Goal: Information Seeking & Learning: Learn about a topic

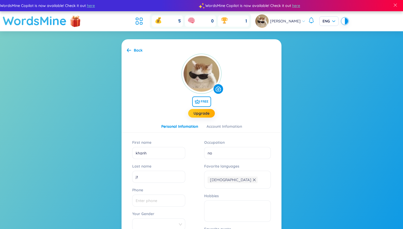
click at [59, 23] on h1 "WordsMine" at bounding box center [35, 20] width 64 height 19
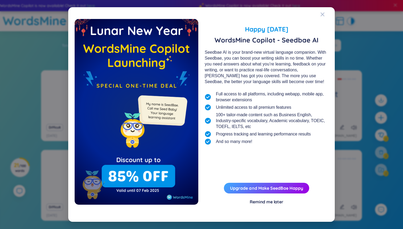
click at [267, 203] on div "Remind me later" at bounding box center [267, 201] width 34 height 6
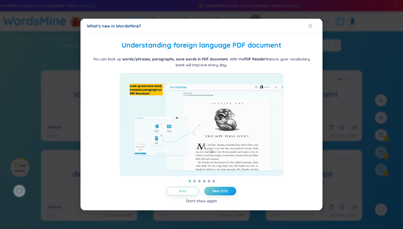
click at [194, 203] on div "Don't show again" at bounding box center [201, 201] width 31 height 6
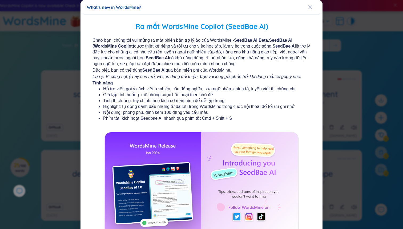
scroll to position [41, 0]
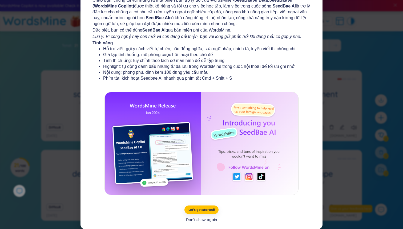
click at [206, 219] on div "Don't show again" at bounding box center [201, 219] width 31 height 6
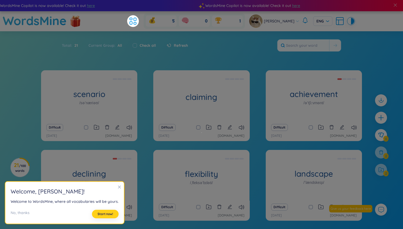
click at [99, 213] on span "Start now!" at bounding box center [105, 214] width 15 height 4
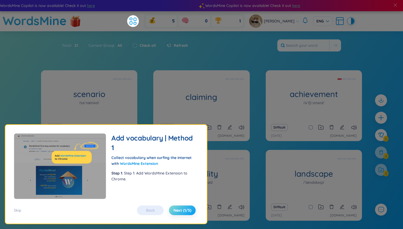
click at [184, 211] on span "Next (1/5)" at bounding box center [183, 209] width 18 height 5
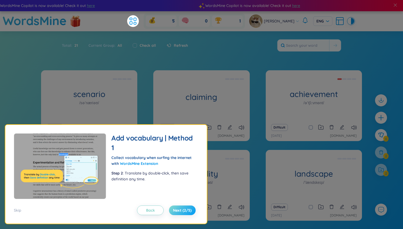
click at [184, 211] on span "Next (2/5)" at bounding box center [182, 209] width 19 height 5
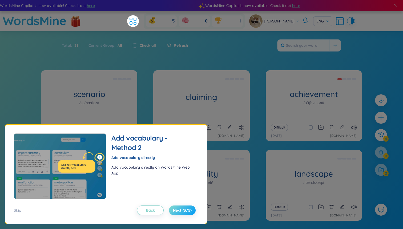
click at [184, 211] on span "Next (3/5)" at bounding box center [182, 209] width 19 height 5
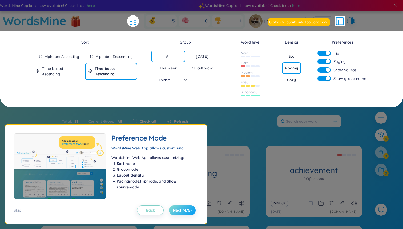
click at [182, 212] on span "Next (4/5)" at bounding box center [182, 209] width 19 height 5
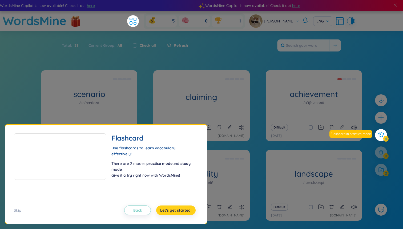
click at [182, 212] on span "Let's get started!" at bounding box center [175, 209] width 31 height 5
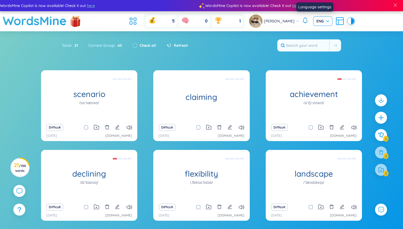
click at [317, 21] on span "ENG" at bounding box center [323, 20] width 13 height 5
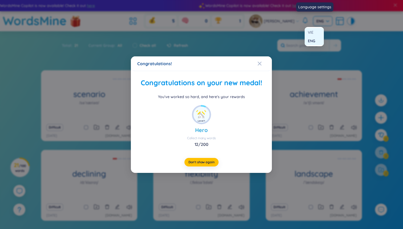
click at [315, 29] on div "Congratulations! Congratulations on your new medal! You've worked so hard, and …" at bounding box center [201, 114] width 403 height 229
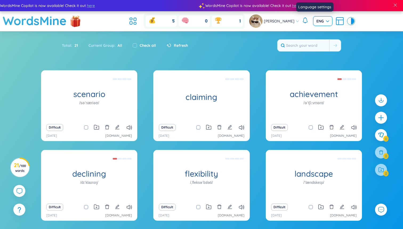
click at [317, 21] on span "ENG" at bounding box center [323, 20] width 13 height 5
click at [316, 34] on div "VIE" at bounding box center [314, 32] width 13 height 6
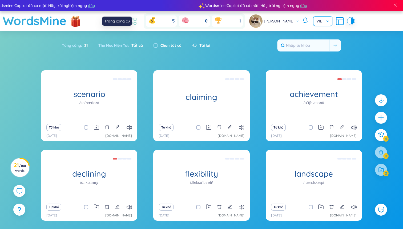
click at [138, 24] on icon at bounding box center [133, 21] width 10 height 10
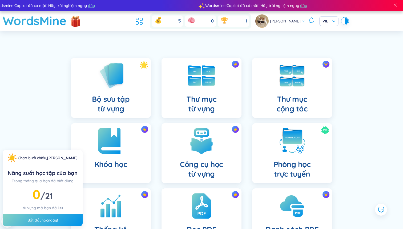
click at [136, 151] on div "Khóa học" at bounding box center [111, 153] width 80 height 60
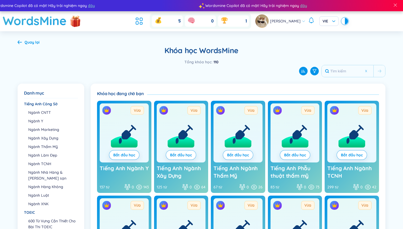
scroll to position [27, 0]
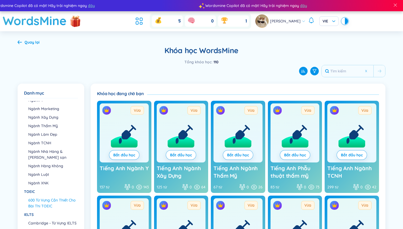
click at [55, 197] on li "600 Từ Vựng Cần Thiết Cho Bài Thi TOEIC" at bounding box center [52, 203] width 49 height 12
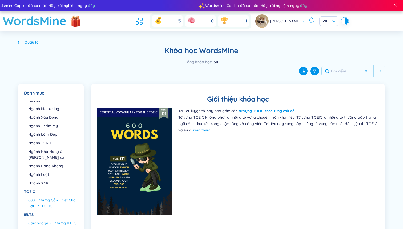
click at [57, 220] on li "Cambridge - Từ Vựng IELTS" at bounding box center [52, 223] width 49 height 6
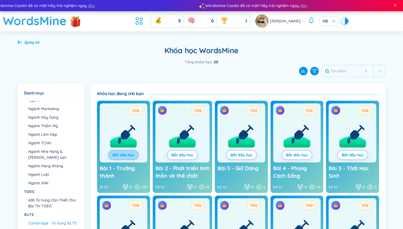
click at [130, 155] on link "Bắt đầu học" at bounding box center [124, 155] width 22 height 6
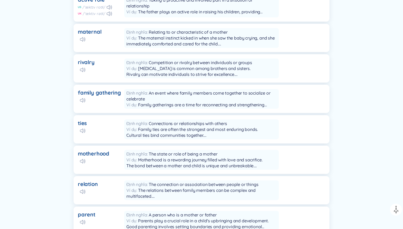
scroll to position [252, 0]
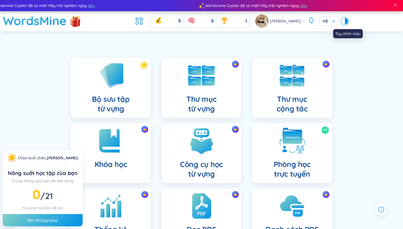
click at [342, 19] on div at bounding box center [345, 21] width 6 height 6
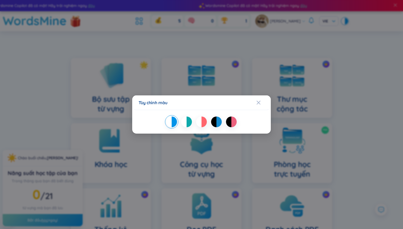
click at [188, 124] on div at bounding box center [189, 121] width 5 height 11
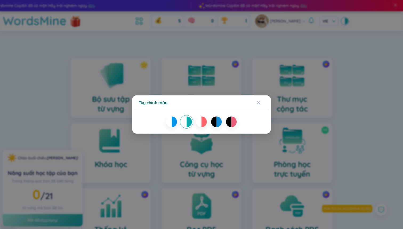
click at [200, 120] on div at bounding box center [198, 121] width 5 height 11
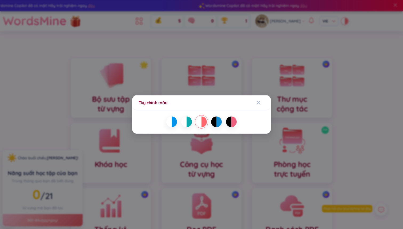
click at [215, 120] on div at bounding box center [213, 121] width 5 height 11
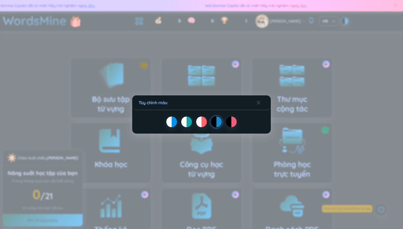
click at [234, 120] on div at bounding box center [234, 121] width 5 height 11
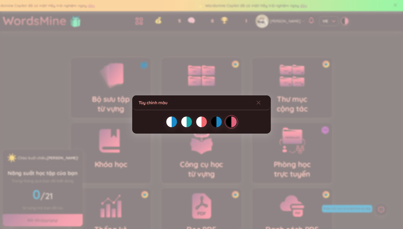
click at [218, 121] on div at bounding box center [219, 121] width 5 height 11
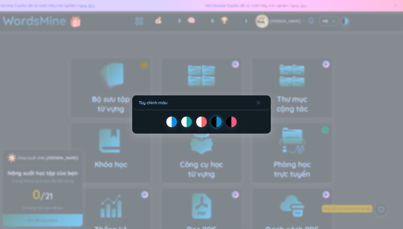
click at [256, 100] on div "Tùy chỉnh màu" at bounding box center [202, 103] width 126 height 6
click at [260, 101] on icon "Close" at bounding box center [259, 102] width 4 height 4
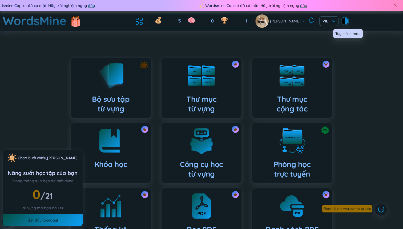
click at [345, 23] on div at bounding box center [346, 21] width 3 height 6
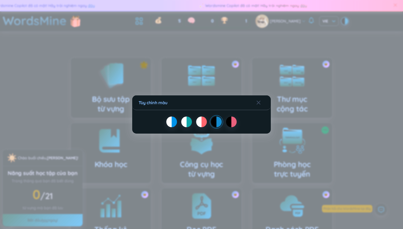
click at [187, 118] on div at bounding box center [189, 121] width 5 height 11
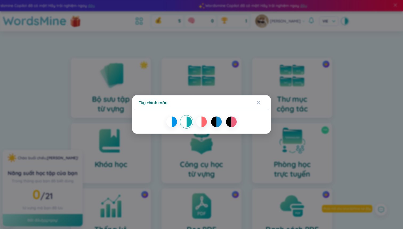
click at [279, 71] on div "Tùy chỉnh màu" at bounding box center [201, 114] width 403 height 229
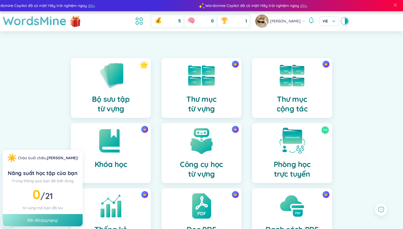
click at [36, 183] on div "Trong tháng qua bạn đã biết dùng" at bounding box center [42, 181] width 71 height 6
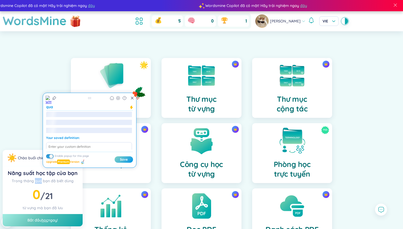
click at [36, 183] on div "Trong tháng qua bạn đã biết dùng" at bounding box center [42, 181] width 71 height 6
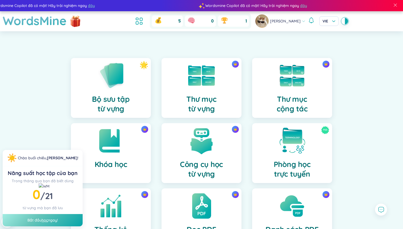
click at [33, 206] on div "từ vựng mà bạn đã lưu" at bounding box center [42, 208] width 71 height 6
click at [395, 7] on span at bounding box center [395, 5] width 5 height 5
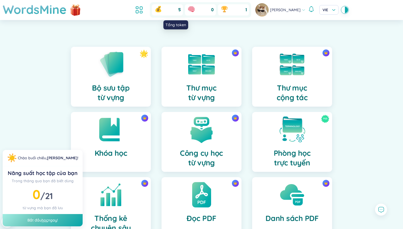
click at [175, 10] on div "5" at bounding box center [167, 9] width 31 height 11
click at [161, 11] on icon at bounding box center [159, 9] width 6 height 5
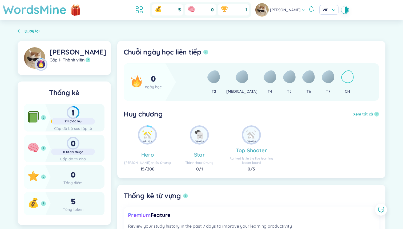
click at [41, 15] on h1 "WordsMine" at bounding box center [35, 9] width 64 height 19
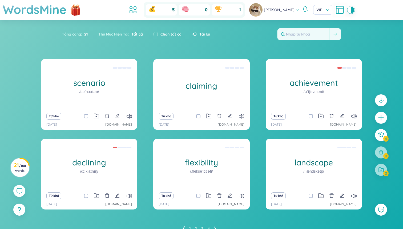
click at [112, 35] on div "Thư Mục Hiện Tại : Tất cả" at bounding box center [120, 34] width 55 height 11
click at [157, 35] on input "checkbox" at bounding box center [156, 34] width 4 height 4
checkbox input "true"
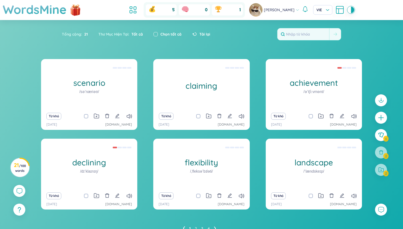
checkbox input "true"
click at [157, 35] on input "checkbox" at bounding box center [156, 34] width 4 height 4
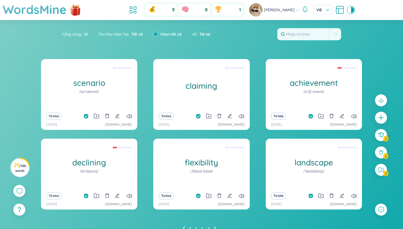
checkbox input "false"
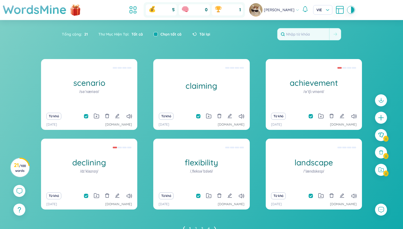
checkbox input "false"
click at [157, 35] on input "checkbox" at bounding box center [156, 34] width 4 height 4
checkbox input "true"
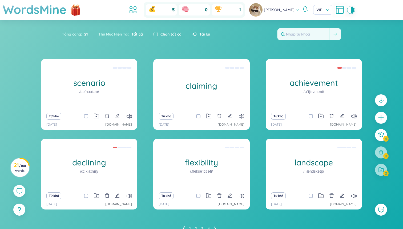
checkbox input "true"
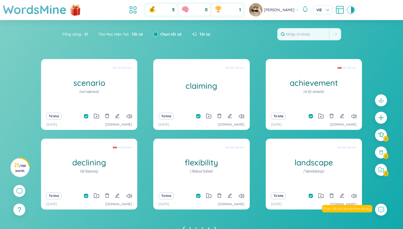
click at [157, 36] on input "checkbox" at bounding box center [156, 34] width 4 height 4
checkbox input "false"
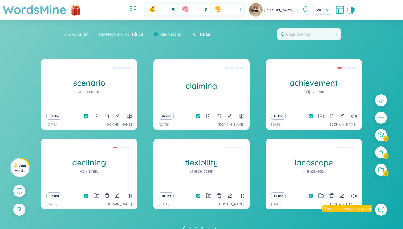
checkbox input "false"
click at [19, 191] on icon at bounding box center [19, 190] width 6 height 6
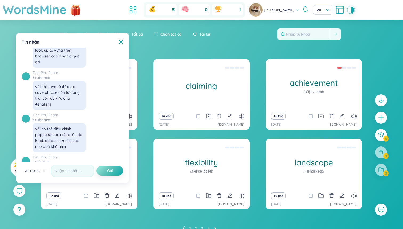
scroll to position [6079, 0]
click at [45, 109] on div "với khi save từ thì auto save phrase của từ đang tra luôn dc k (giống 4english)" at bounding box center [59, 96] width 48 height 23
click at [78, 109] on div "với khi save từ thì auto save phrase của từ đang tra luôn dc k (giống 4english)" at bounding box center [59, 96] width 48 height 23
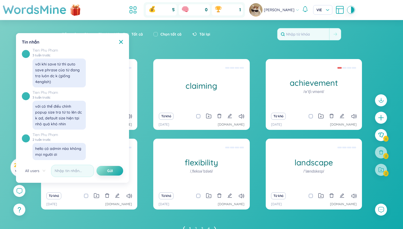
scroll to position [6121, 0]
click at [78, 114] on div "với có thể điều chỉnh popup size tra từ to lên dc k ad, default size hiện tại n…" at bounding box center [59, 114] width 48 height 23
click at [63, 122] on div "với có thể điều chỉnh popup size tra từ to lên dc k ad, default size hiện tại n…" at bounding box center [59, 114] width 48 height 23
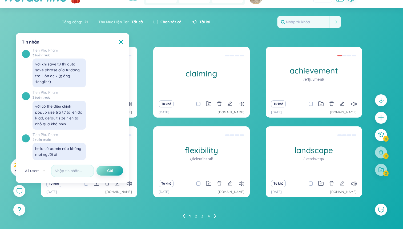
click at [63, 127] on div "với có thể điều chỉnh popup size tra từ to lên dc k ad, default size hiện tại n…" at bounding box center [59, 115] width 53 height 29
click at [62, 149] on div "hello có admin nào không mọi người ơi" at bounding box center [59, 151] width 48 height 12
click at [45, 167] on div "All users" at bounding box center [35, 170] width 27 height 9
click at [78, 170] on input "text" at bounding box center [72, 171] width 43 height 12
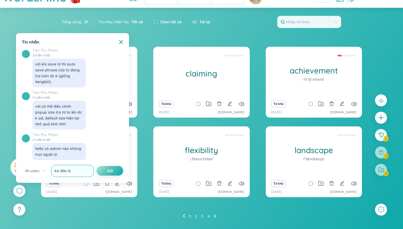
type input "ko đâu b"
click at [97, 166] on button "Gửi" at bounding box center [110, 171] width 27 height 10
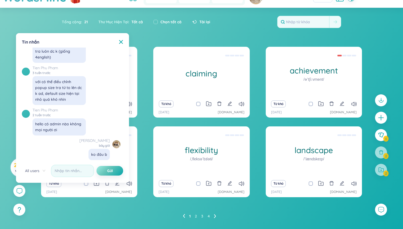
click at [122, 44] on div "Tin nhắn" at bounding box center [72, 42] width 101 height 6
click at [123, 38] on div "Tin nhắn X ✨ Hey, I'm Seed Bae , your language learning buddy -- here to sprink…" at bounding box center [72, 107] width 107 height 143
click at [122, 41] on icon at bounding box center [121, 42] width 4 height 4
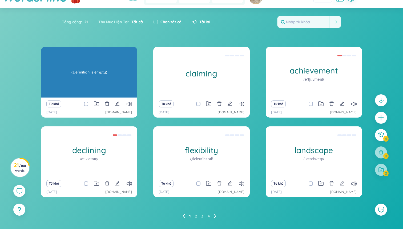
click at [104, 63] on div "(Definition is empty)" at bounding box center [89, 72] width 91 height 48
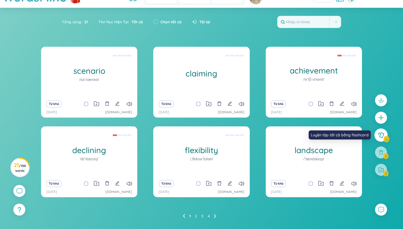
click at [380, 136] on icon at bounding box center [381, 135] width 6 height 6
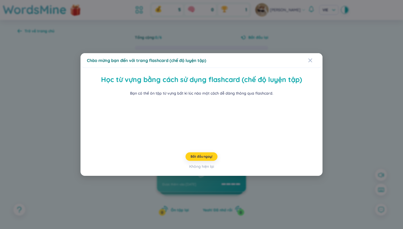
click at [197, 158] on span "Bắt đầu ngay!" at bounding box center [202, 156] width 22 height 4
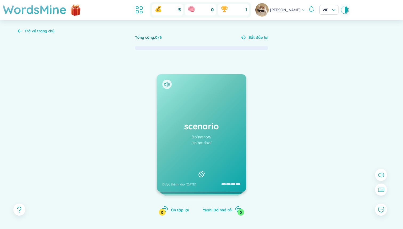
click at [203, 147] on div "scenario /səˈnæriəʊ/ /səˈnɑːriəʊ/ Được thêm vào [DATE]" at bounding box center [201, 132] width 89 height 117
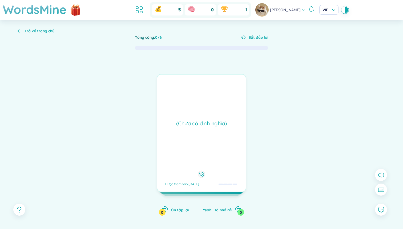
click at [203, 147] on div "(Chưa có định nghĩa) Được thêm vào [DATE]" at bounding box center [202, 133] width 90 height 118
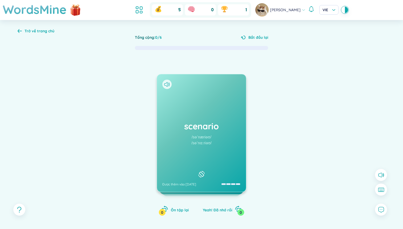
click at [203, 147] on div "scenario /səˈnæriəʊ/ /səˈnɑːriəʊ/ Được thêm vào [DATE]" at bounding box center [201, 132] width 89 height 117
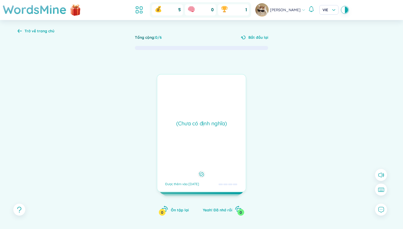
click at [202, 174] on icon at bounding box center [201, 174] width 5 height 6
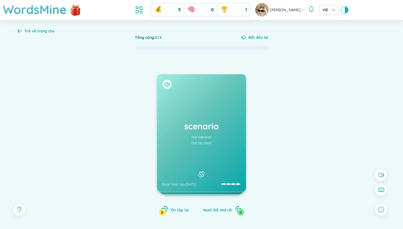
click at [168, 211] on icon "rotate-left" at bounding box center [164, 208] width 7 height 7
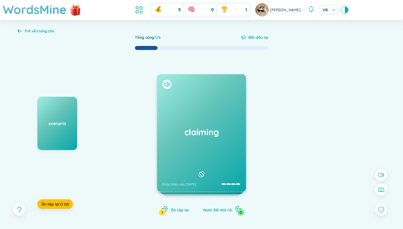
click at [203, 159] on div "claiming Được thêm vào [DATE]" at bounding box center [201, 132] width 89 height 117
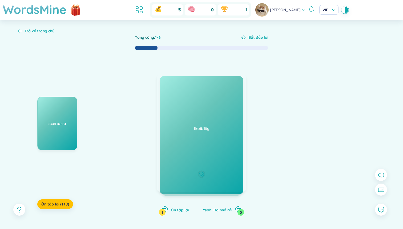
click at [203, 159] on div "(Chưa có định nghĩa) Được thêm vào [DATE]" at bounding box center [202, 133] width 90 height 118
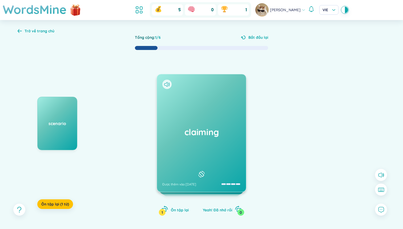
click at [203, 159] on div "claiming Được thêm vào [DATE]" at bounding box center [201, 132] width 89 height 117
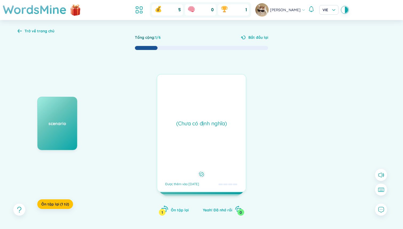
click at [176, 208] on span "Ôn tập lại" at bounding box center [180, 209] width 18 height 5
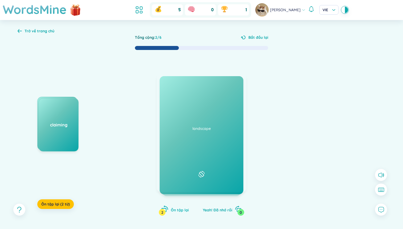
click at [170, 207] on div "Ôn tập lại 2" at bounding box center [175, 208] width 27 height 7
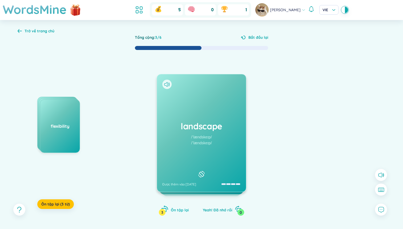
click at [177, 208] on span "Ôn tập lại" at bounding box center [180, 209] width 18 height 5
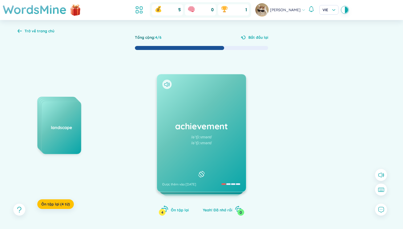
click at [177, 208] on span "Ôn tập lại" at bounding box center [180, 209] width 18 height 5
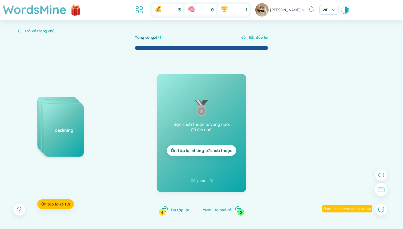
click at [382, 191] on icon at bounding box center [381, 189] width 7 height 5
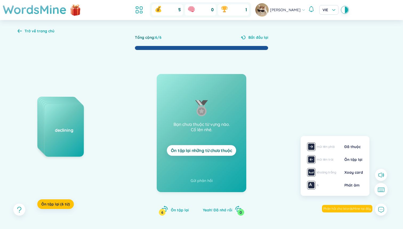
click at [382, 191] on icon at bounding box center [381, 189] width 7 height 5
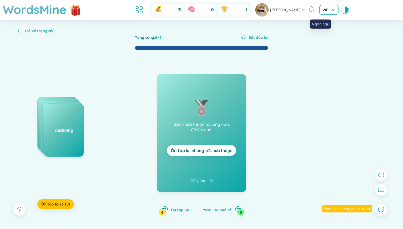
click at [324, 9] on span "VIE" at bounding box center [329, 9] width 13 height 5
click at [345, 14] on header "WordsMine 5 0 1 [PERSON_NAME] VIE" at bounding box center [201, 10] width 403 height 20
